Goal: Navigation & Orientation: Find specific page/section

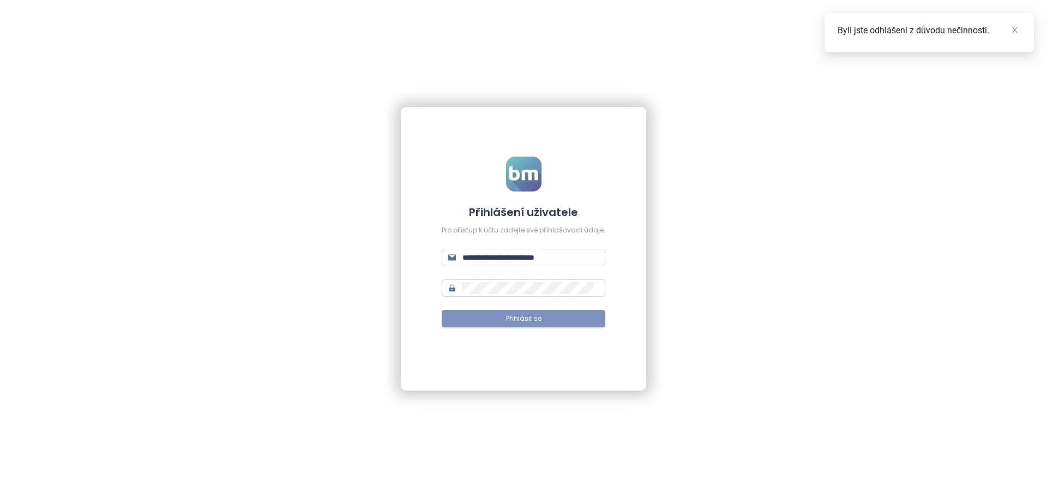
click at [574, 319] on button "Přihlásit se" at bounding box center [524, 318] width 164 height 17
click at [1016, 33] on icon "close" at bounding box center [1015, 30] width 8 height 8
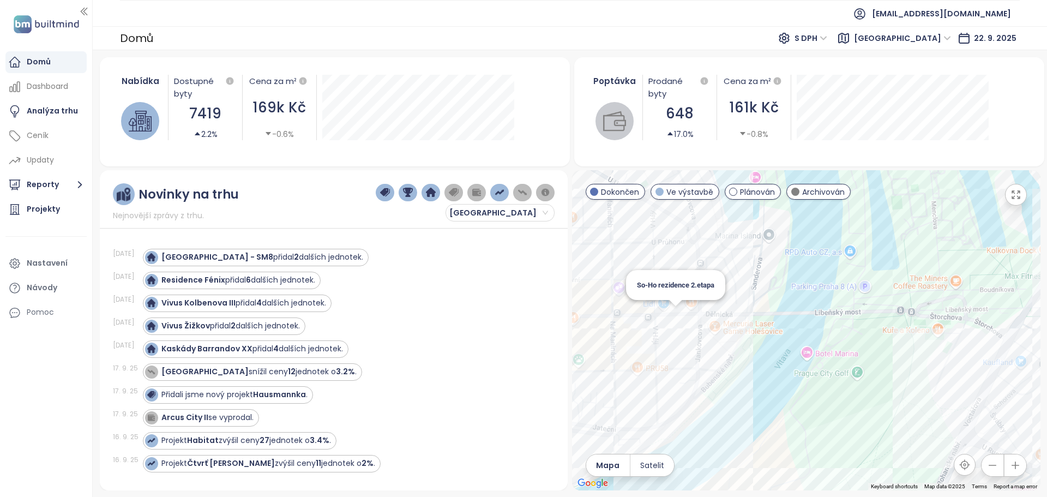
click at [680, 314] on div "So-Ho rezidence 2.etapa" at bounding box center [806, 330] width 468 height 320
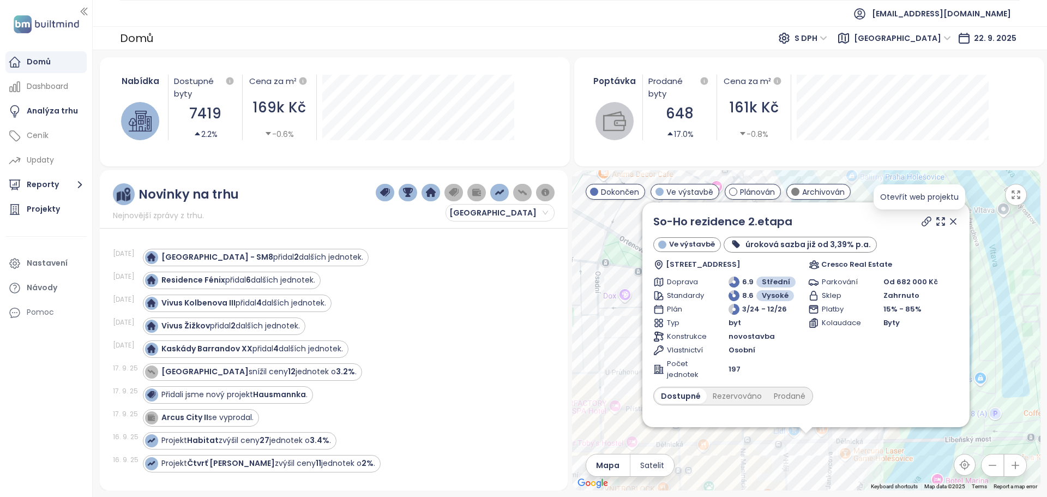
click at [922, 222] on icon at bounding box center [926, 221] width 9 height 9
click at [937, 225] on icon at bounding box center [941, 222] width 8 height 8
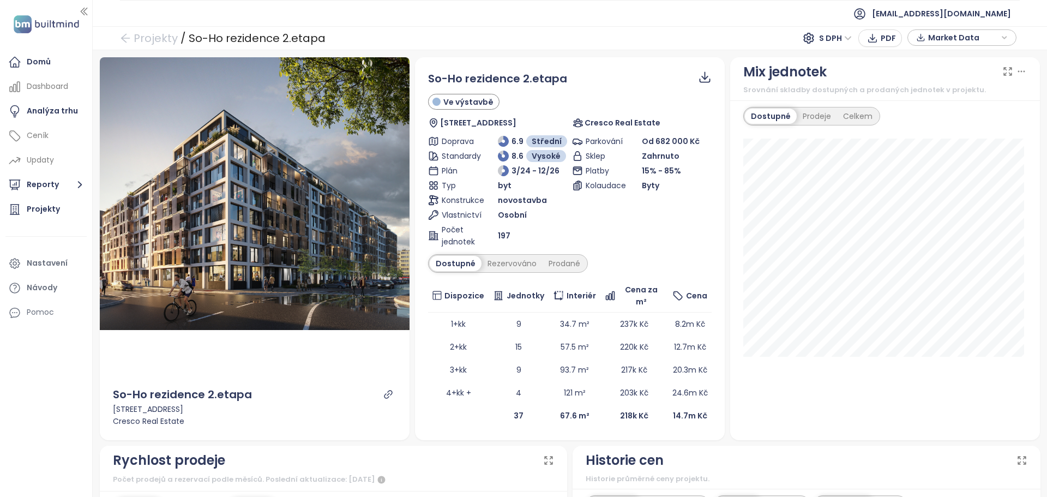
click at [937, 39] on span "Market Data" at bounding box center [963, 37] width 70 height 16
click at [937, 39] on span "Market Data" at bounding box center [963, 38] width 70 height 16
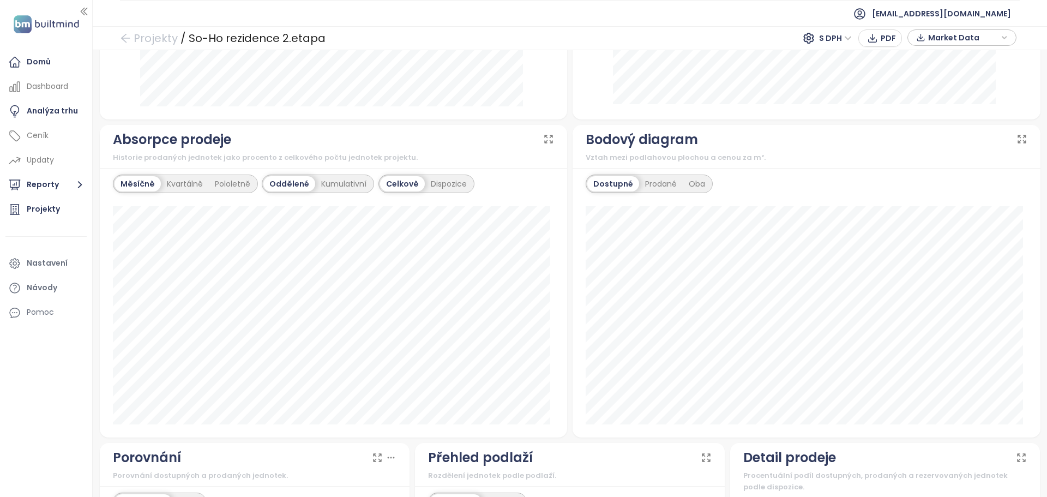
scroll to position [913, 0]
